Goal: Transaction & Acquisition: Purchase product/service

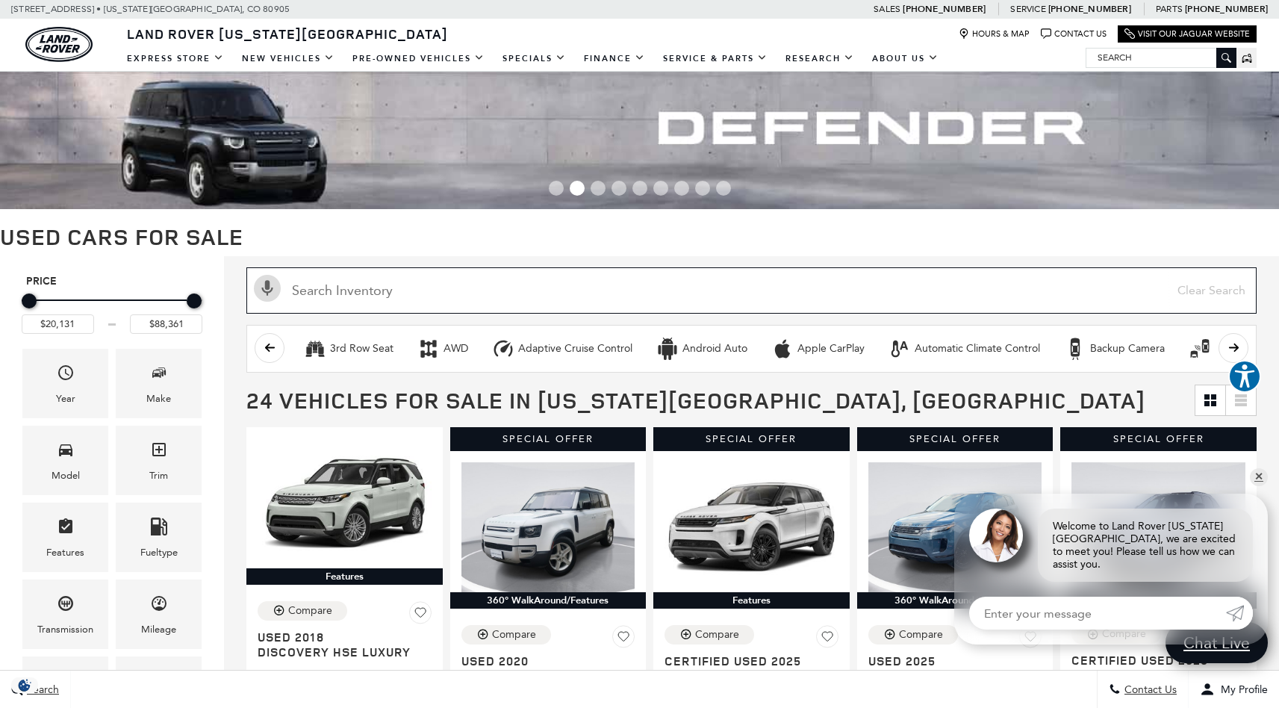
click at [391, 291] on input "Search Inventory" at bounding box center [751, 290] width 1010 height 46
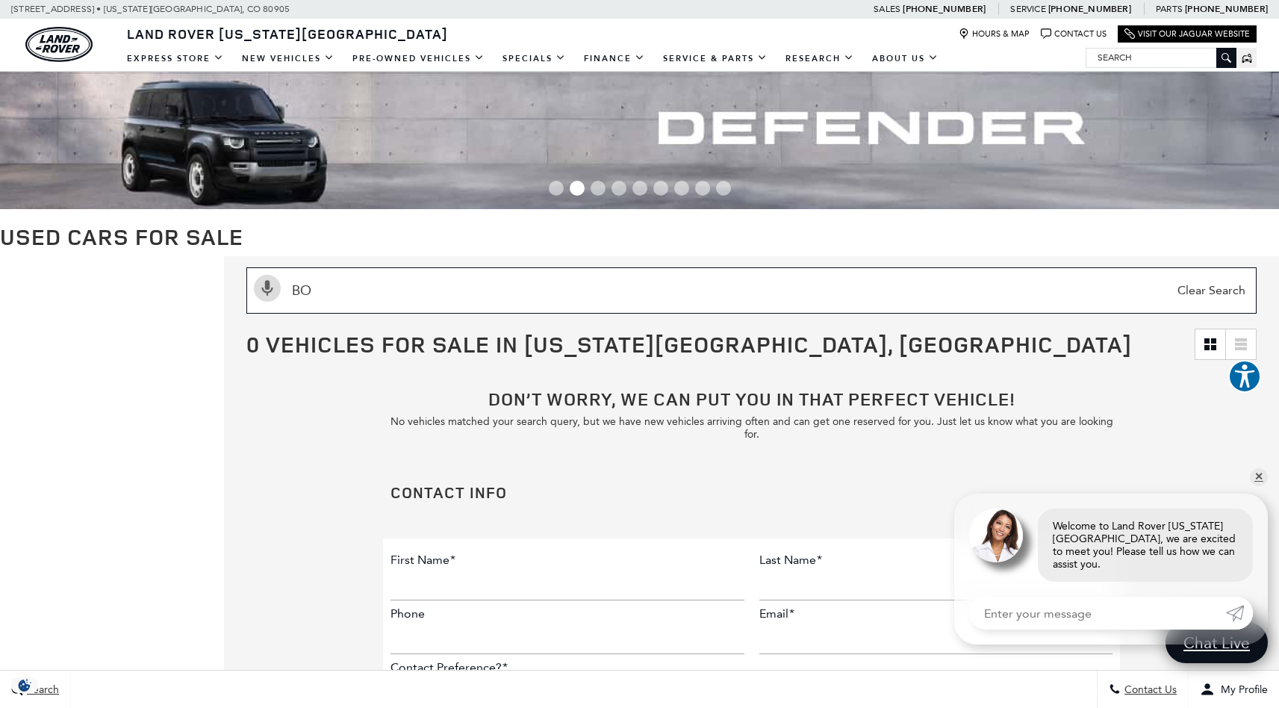
type input "B"
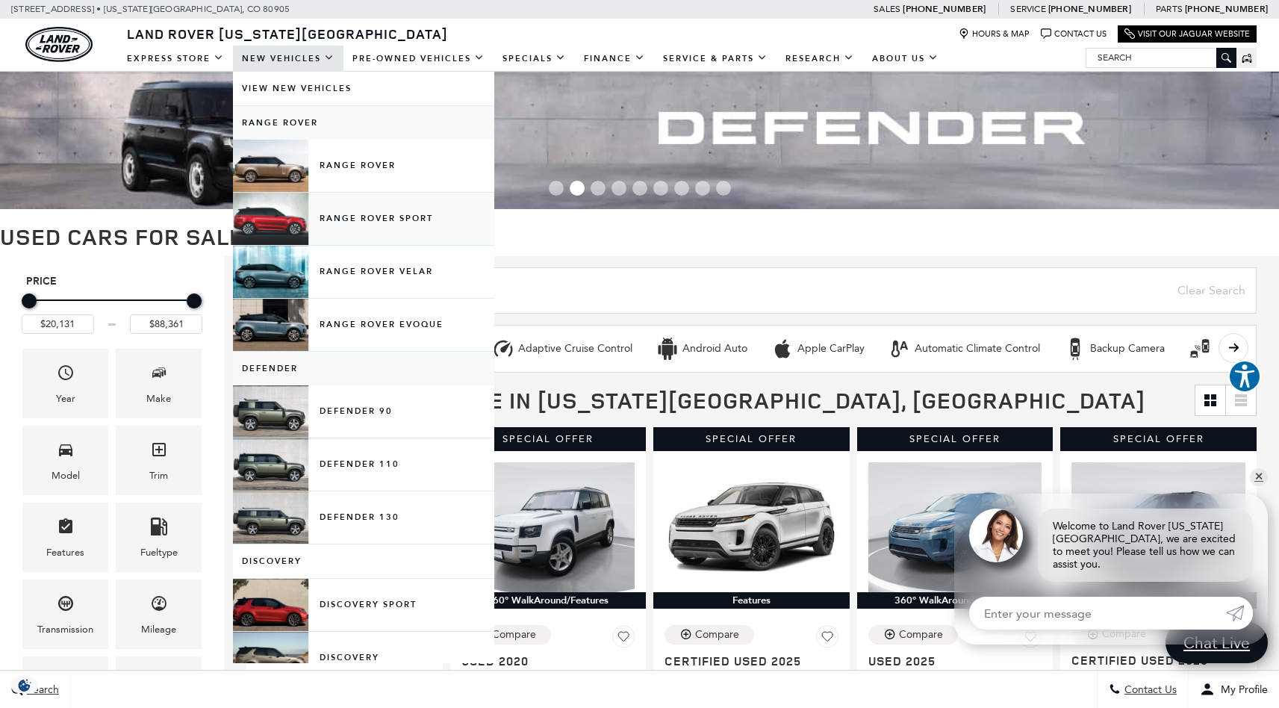
click at [385, 212] on link "Range Rover Sport" at bounding box center [363, 219] width 261 height 52
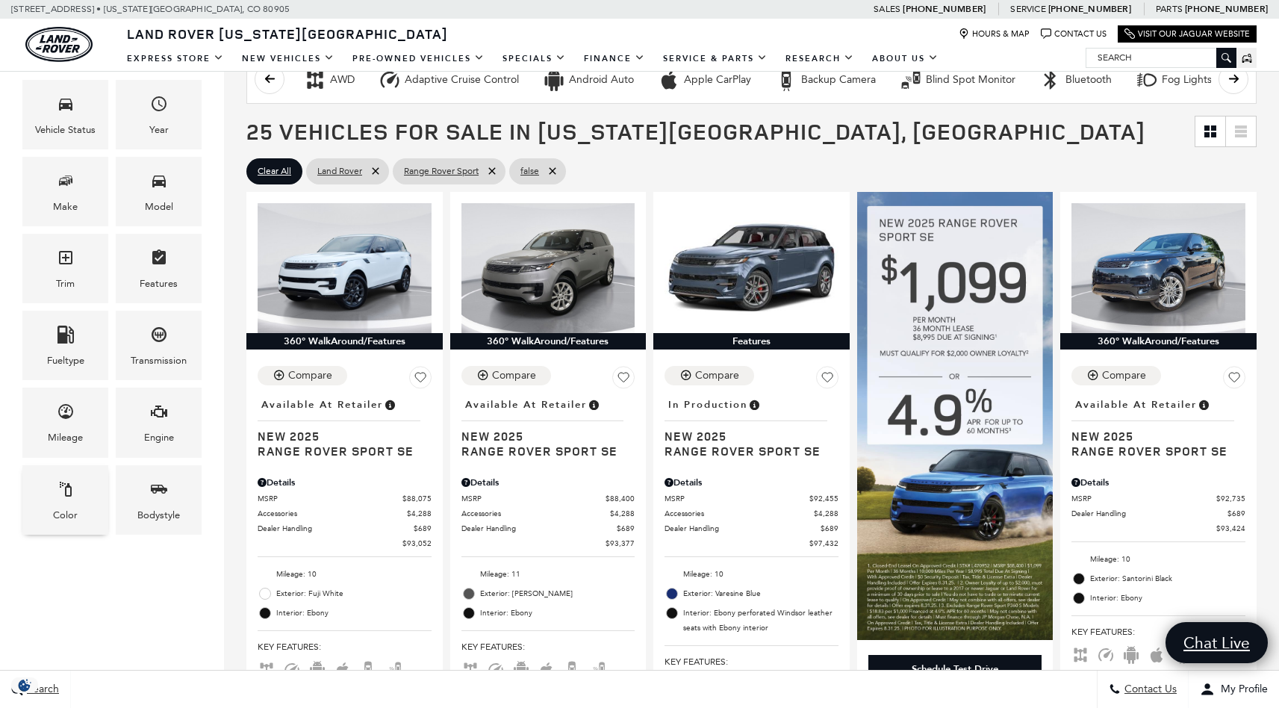
click at [72, 503] on span "Color" at bounding box center [66, 491] width 18 height 31
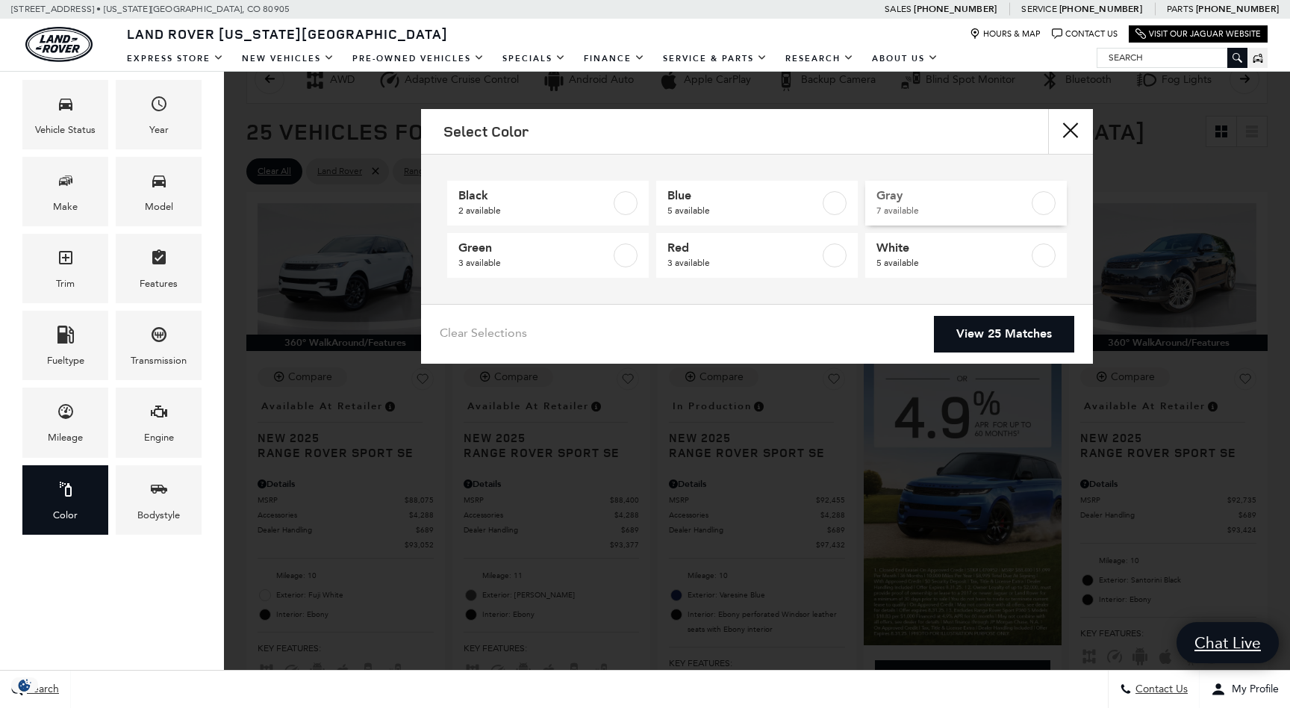
click at [974, 205] on span "7 available" at bounding box center [953, 210] width 152 height 15
type input "$88,400"
checkbox input "true"
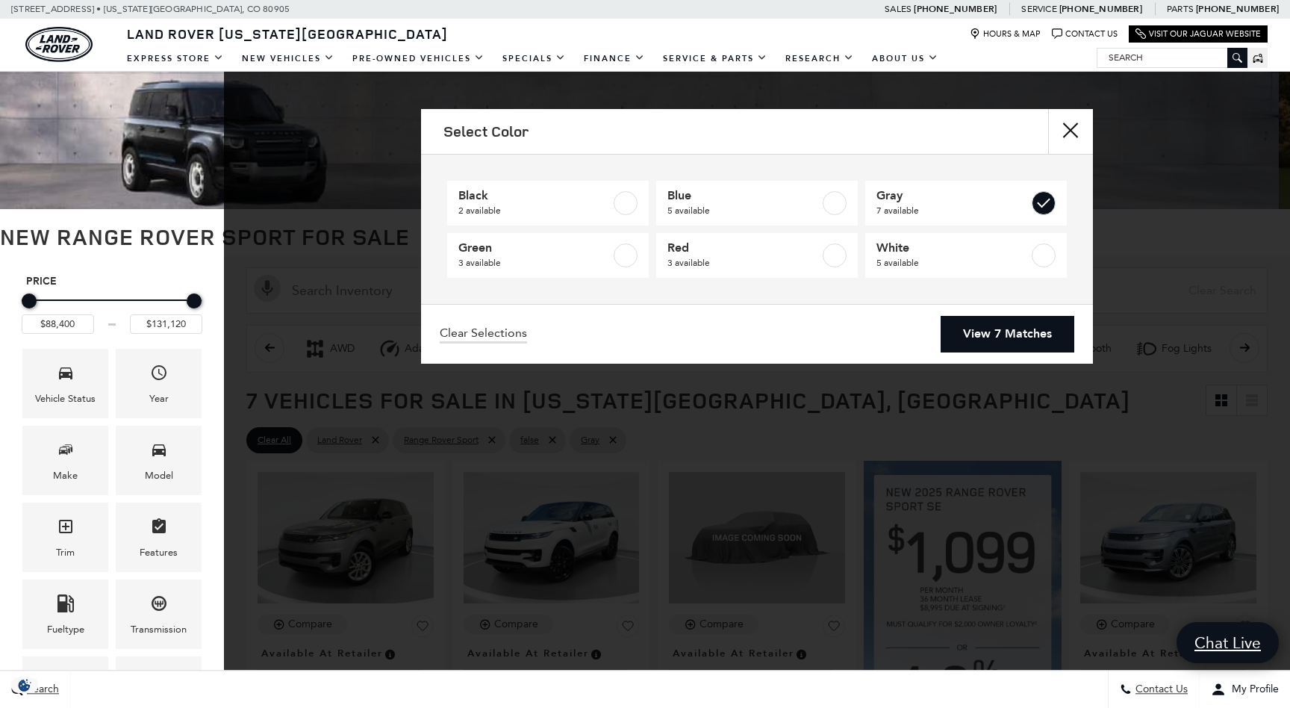
click at [1013, 336] on link "View 7 Matches" at bounding box center [1008, 334] width 134 height 37
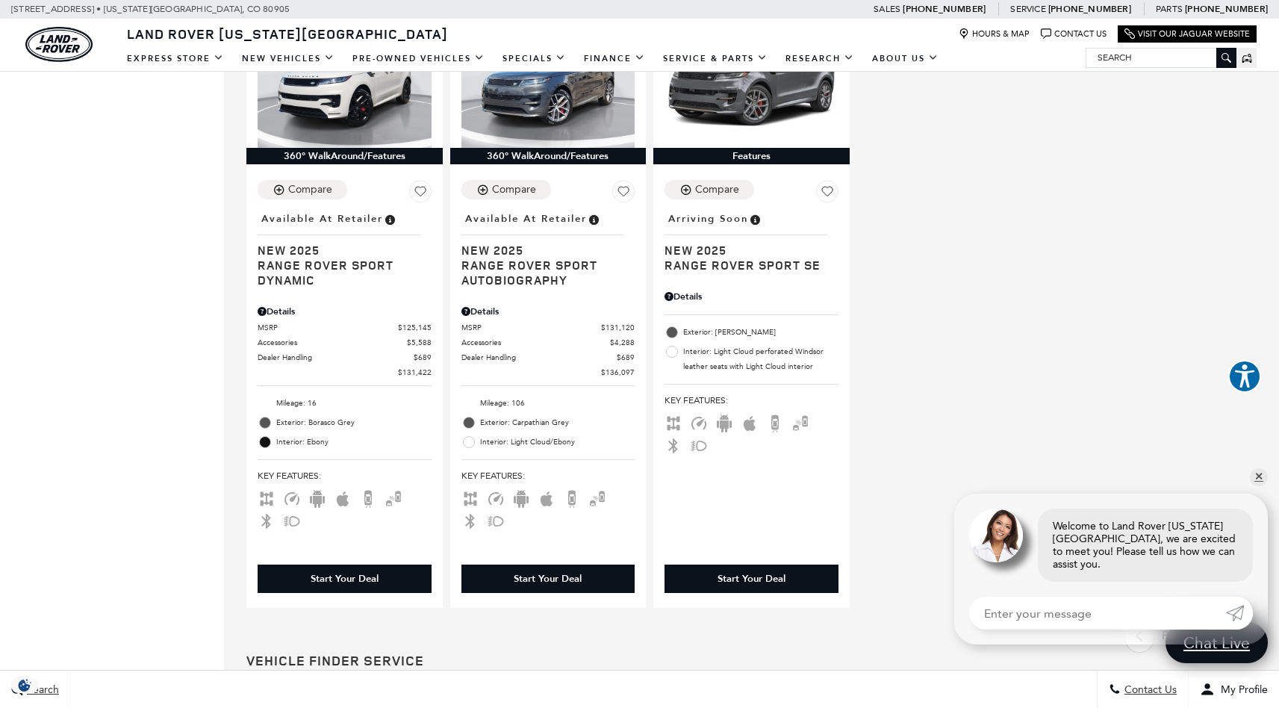
scroll to position [986, 0]
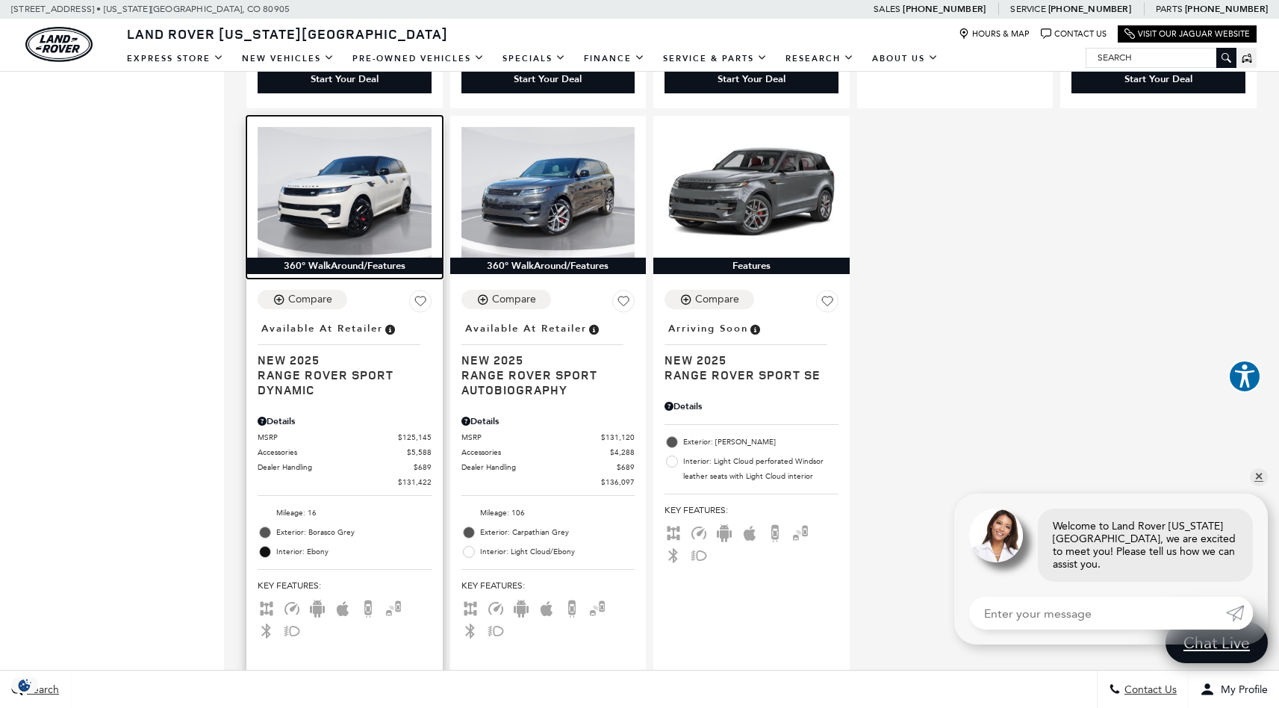
click at [361, 202] on img at bounding box center [345, 192] width 174 height 130
